Goal: Check status: Check status

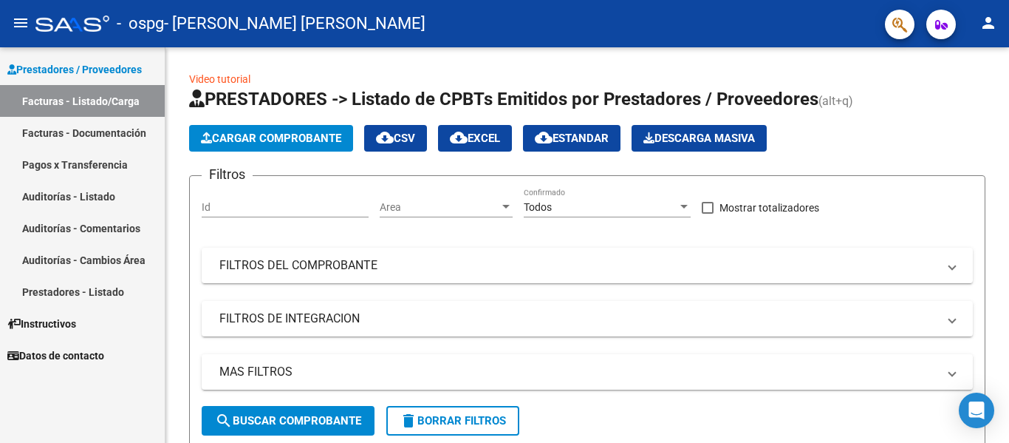
click at [108, 168] on link "Pagos x Transferencia" at bounding box center [82, 165] width 165 height 32
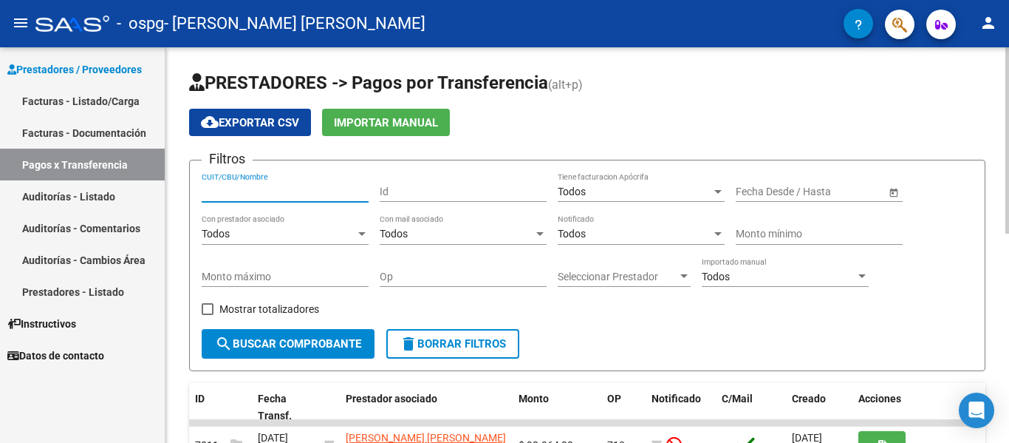
click at [223, 188] on input "CUIT/CBU/Nombre" at bounding box center [285, 191] width 167 height 13
type input "2723025714"
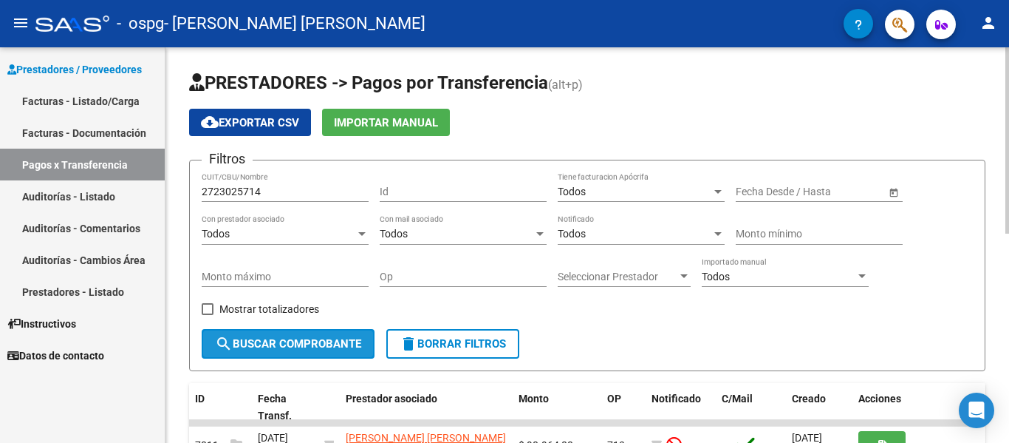
click at [290, 343] on span "search Buscar Comprobante" at bounding box center [288, 343] width 146 height 13
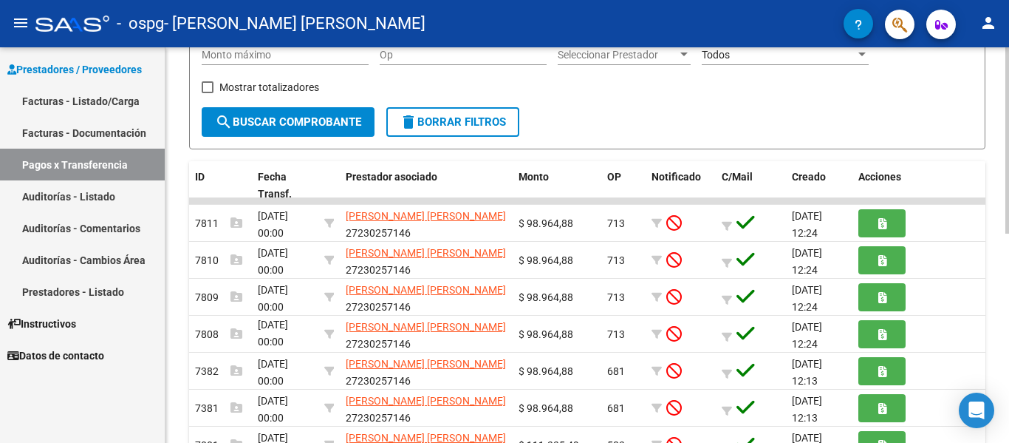
scroll to position [1, 0]
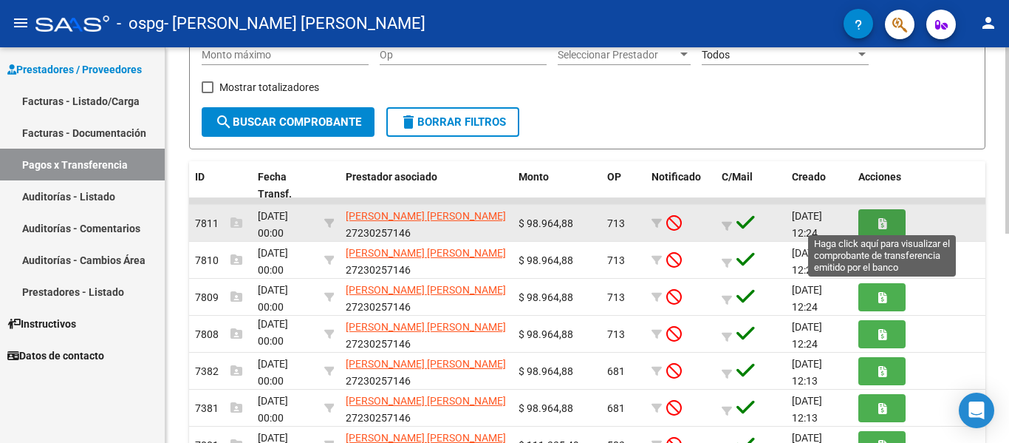
click at [887, 225] on button "button" at bounding box center [882, 222] width 47 height 27
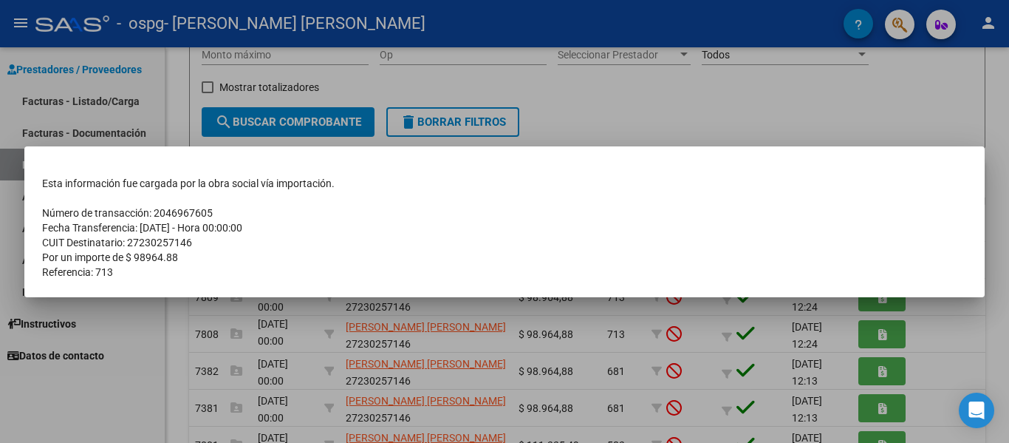
click at [110, 319] on div at bounding box center [504, 221] width 1009 height 443
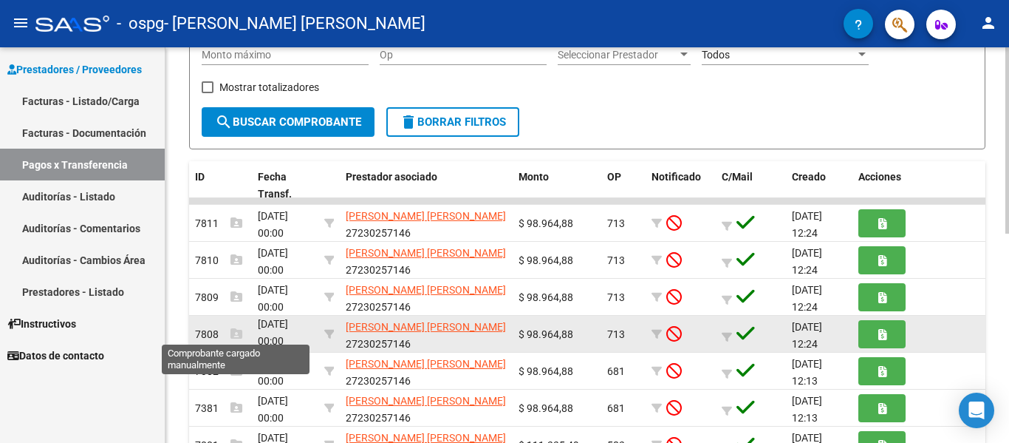
click at [242, 330] on icon at bounding box center [237, 333] width 12 height 12
click at [271, 329] on span "[DATE] 00:00" at bounding box center [273, 332] width 30 height 29
click at [203, 335] on span "7808" at bounding box center [218, 334] width 47 height 12
click at [262, 331] on div "[DATE] 00:00" at bounding box center [285, 333] width 55 height 31
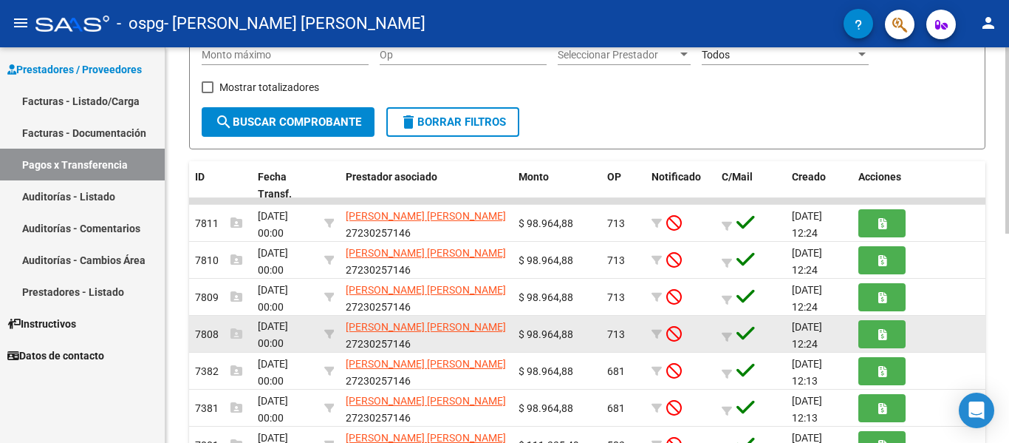
click at [284, 333] on div "[DATE] 00:00" at bounding box center [285, 333] width 55 height 31
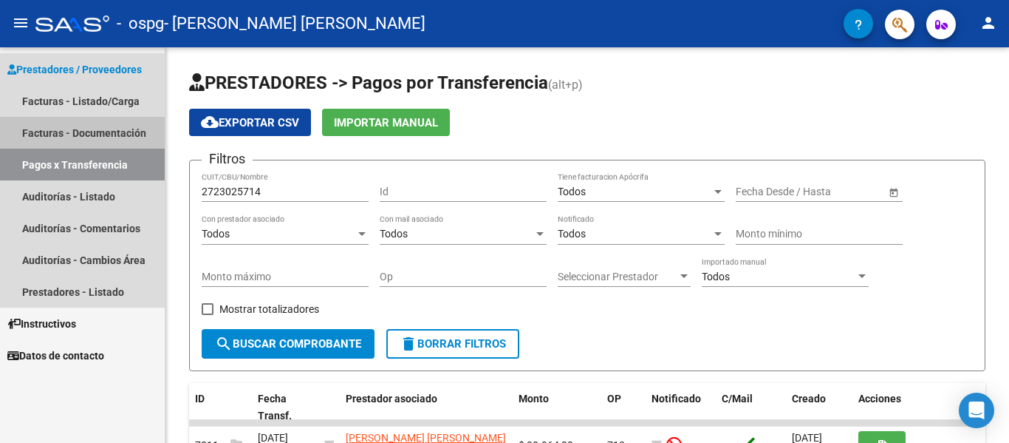
click at [84, 132] on link "Facturas - Documentación" at bounding box center [82, 133] width 165 height 32
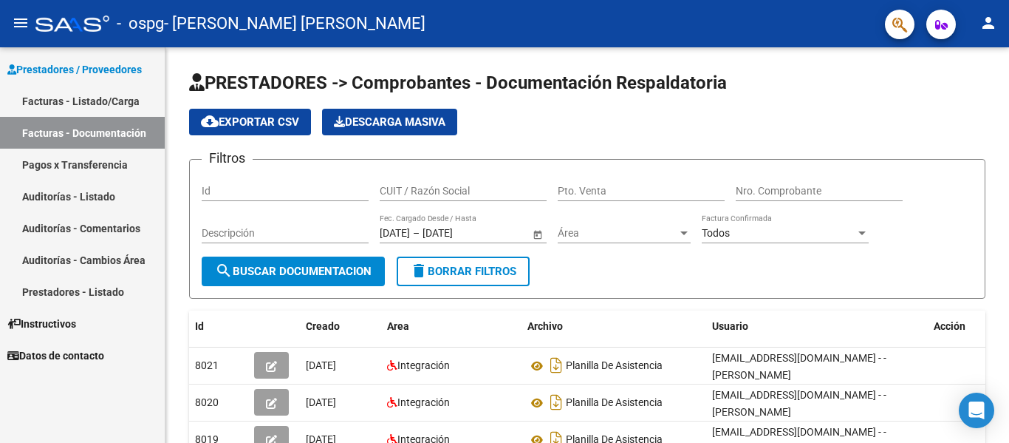
click at [85, 164] on link "Pagos x Transferencia" at bounding box center [82, 165] width 165 height 32
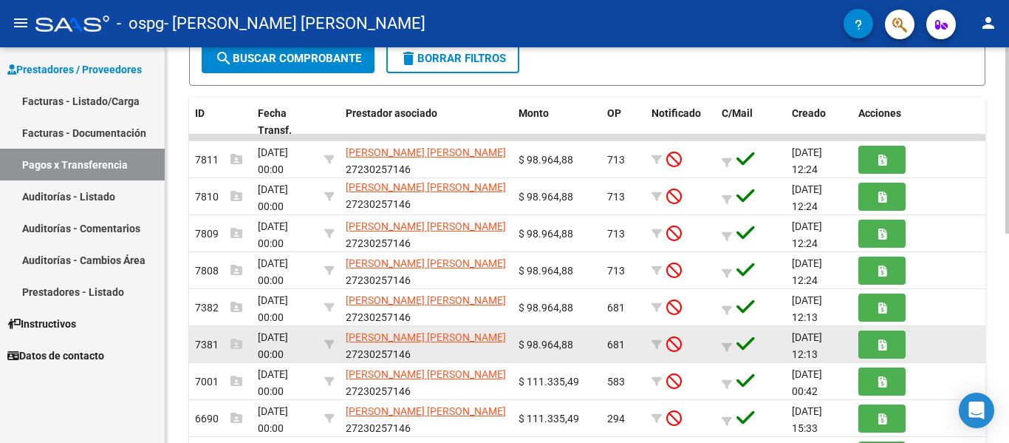
scroll to position [296, 0]
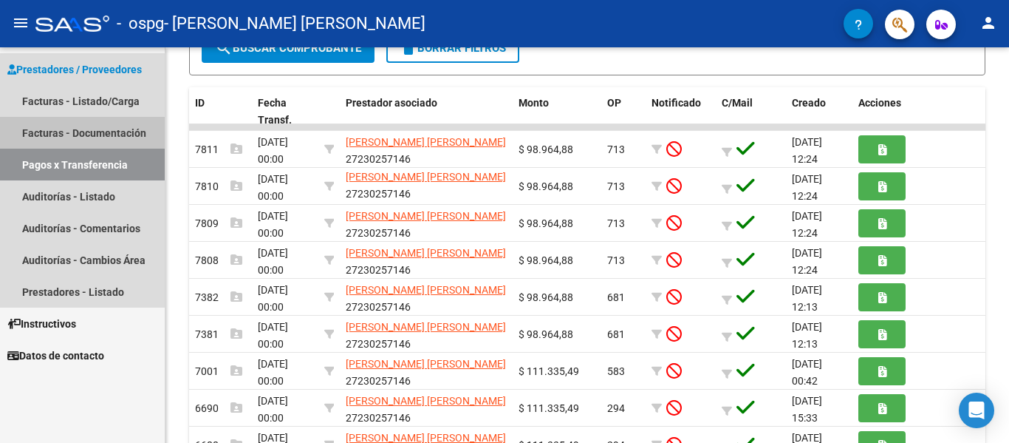
drag, startPoint x: 81, startPoint y: 136, endPoint x: 120, endPoint y: 163, distance: 48.0
click at [81, 136] on link "Facturas - Documentación" at bounding box center [82, 133] width 165 height 32
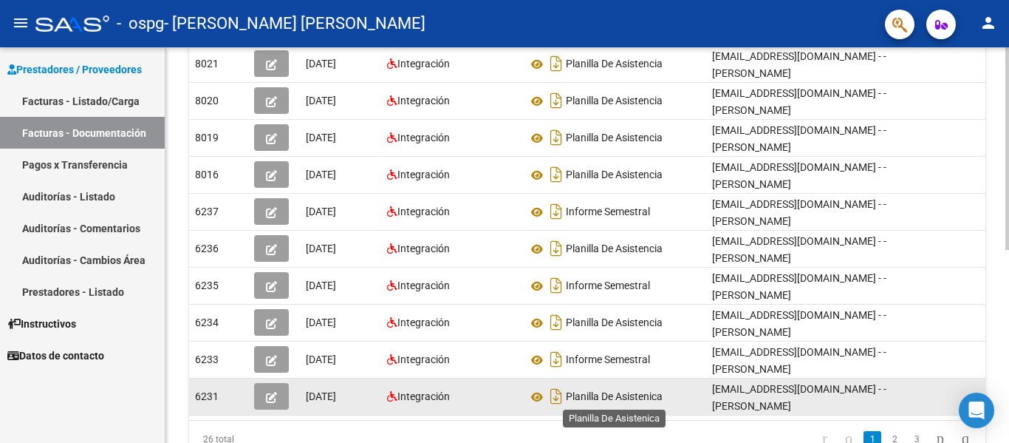
scroll to position [375, 0]
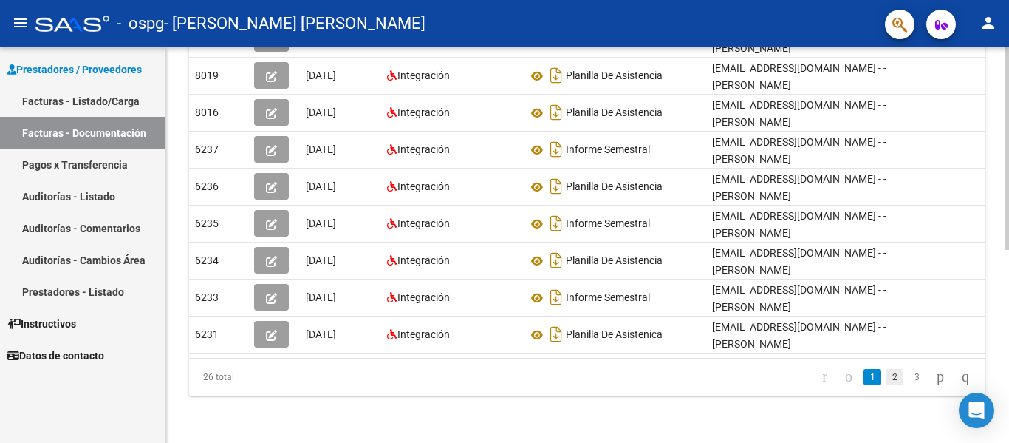
click at [886, 378] on link "2" at bounding box center [895, 377] width 18 height 16
click at [935, 375] on icon "go to next page" at bounding box center [941, 376] width 12 height 18
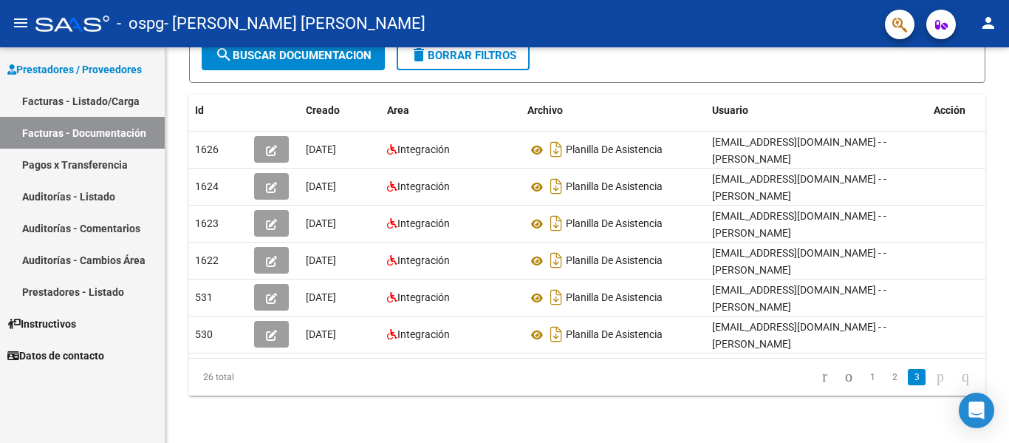
scroll to position [0, 0]
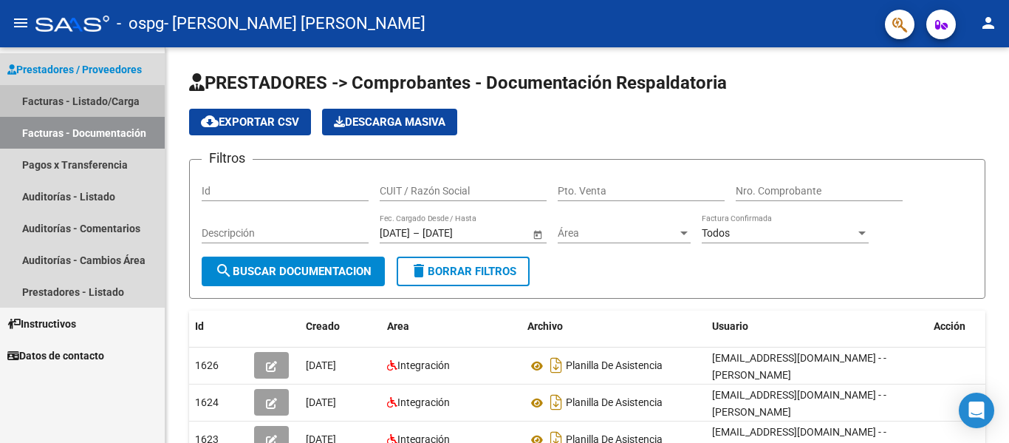
click at [81, 102] on link "Facturas - Listado/Carga" at bounding box center [82, 101] width 165 height 32
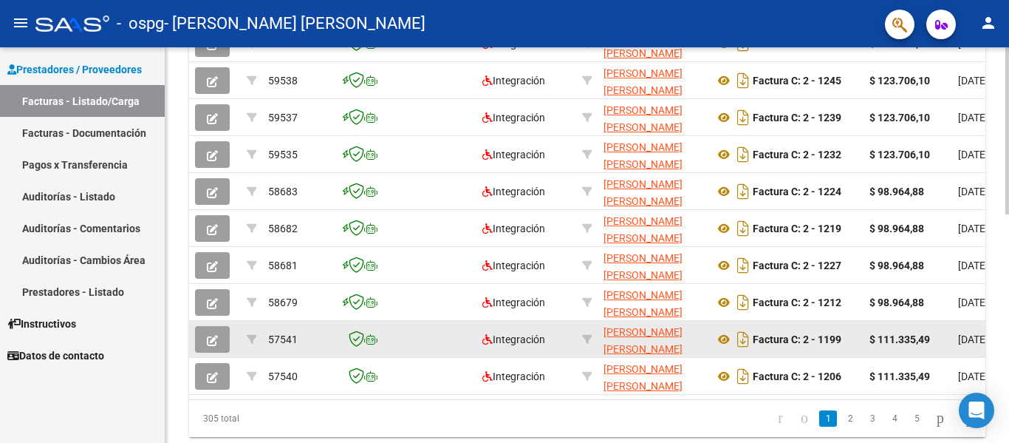
scroll to position [517, 0]
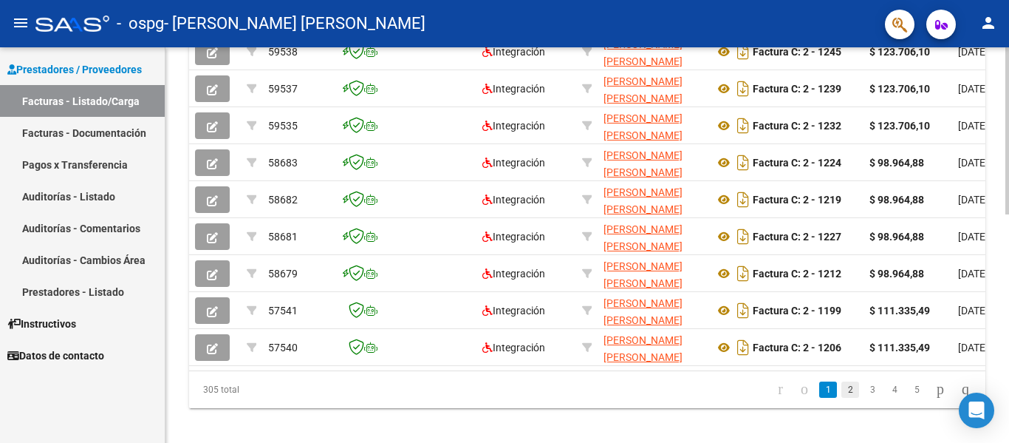
click at [842, 398] on link "2" at bounding box center [851, 389] width 18 height 16
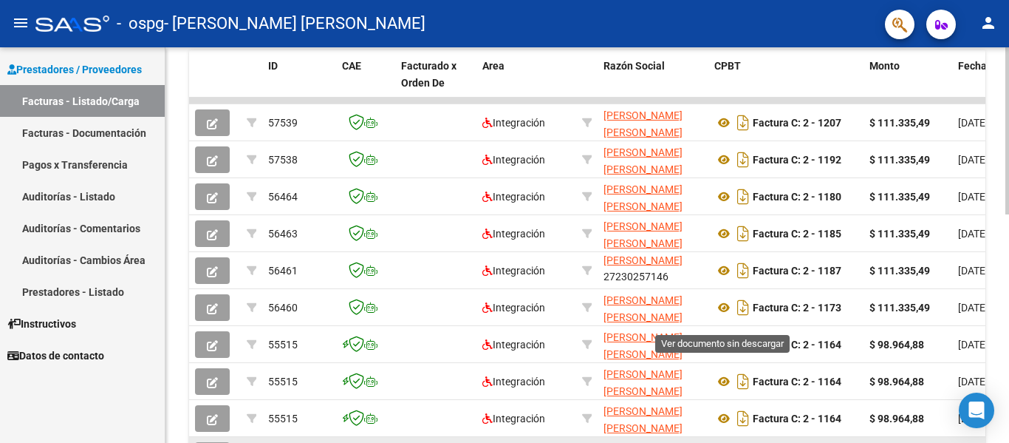
scroll to position [394, 0]
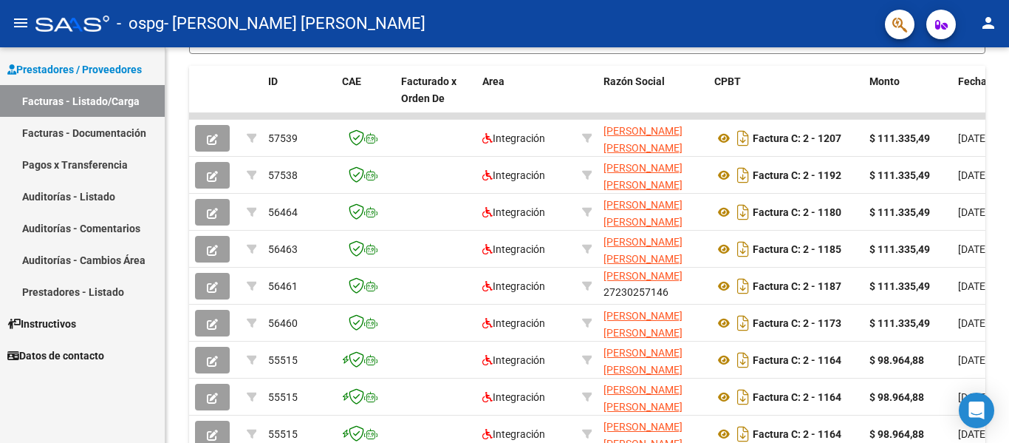
click at [72, 165] on link "Pagos x Transferencia" at bounding box center [82, 165] width 165 height 32
